Goal: Information Seeking & Learning: Learn about a topic

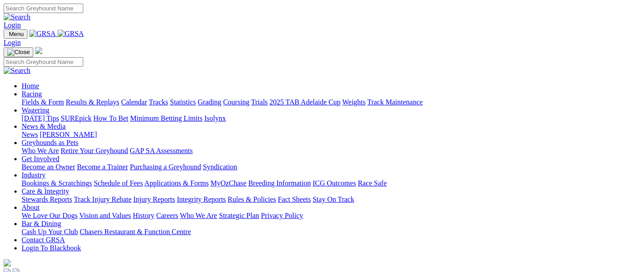
click at [33, 98] on link "Fields & Form" at bounding box center [43, 102] width 42 height 8
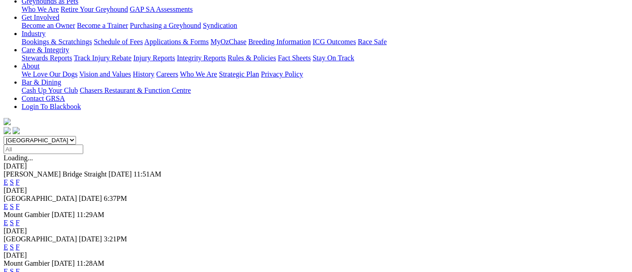
scroll to position [150, 0]
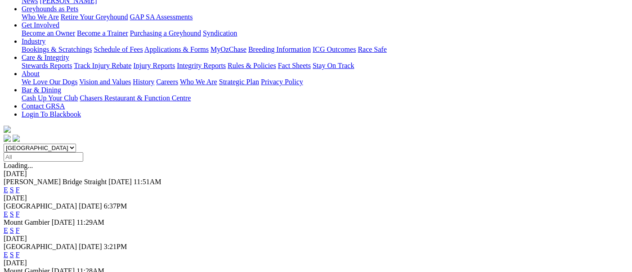
click at [20, 251] on link "F" at bounding box center [18, 255] width 4 height 8
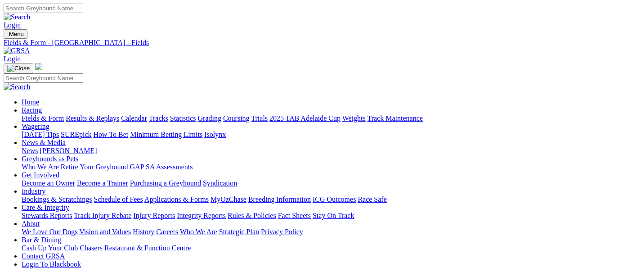
click at [147, 114] on link "Calendar" at bounding box center [134, 118] width 26 height 8
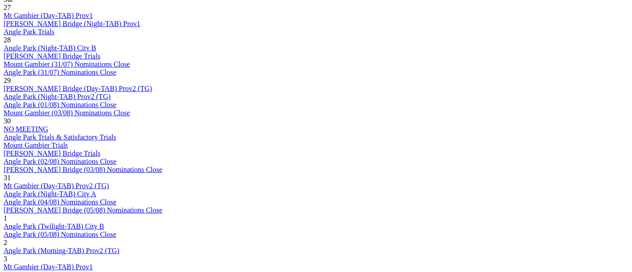
scroll to position [500, 0]
